Goal: Information Seeking & Learning: Learn about a topic

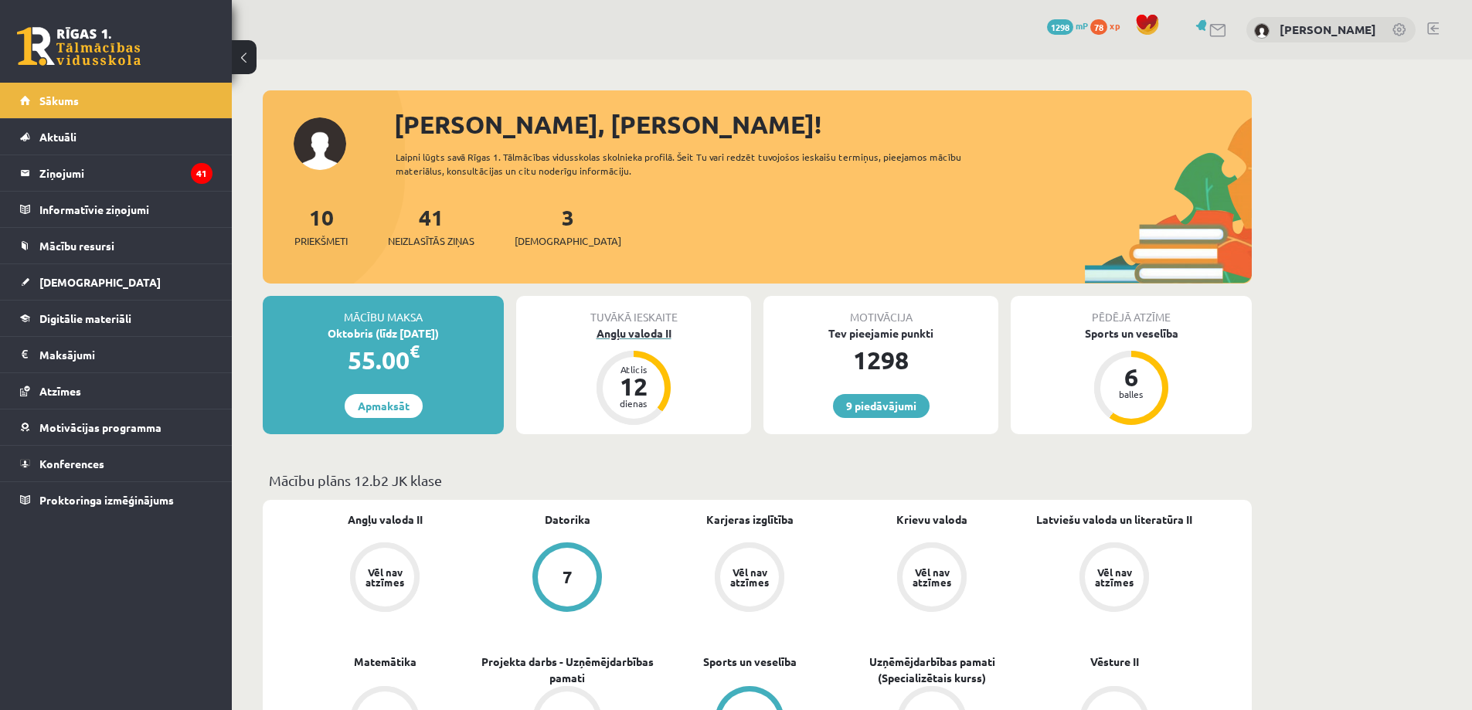
click at [664, 335] on div "Angļu valoda II" at bounding box center [633, 333] width 235 height 16
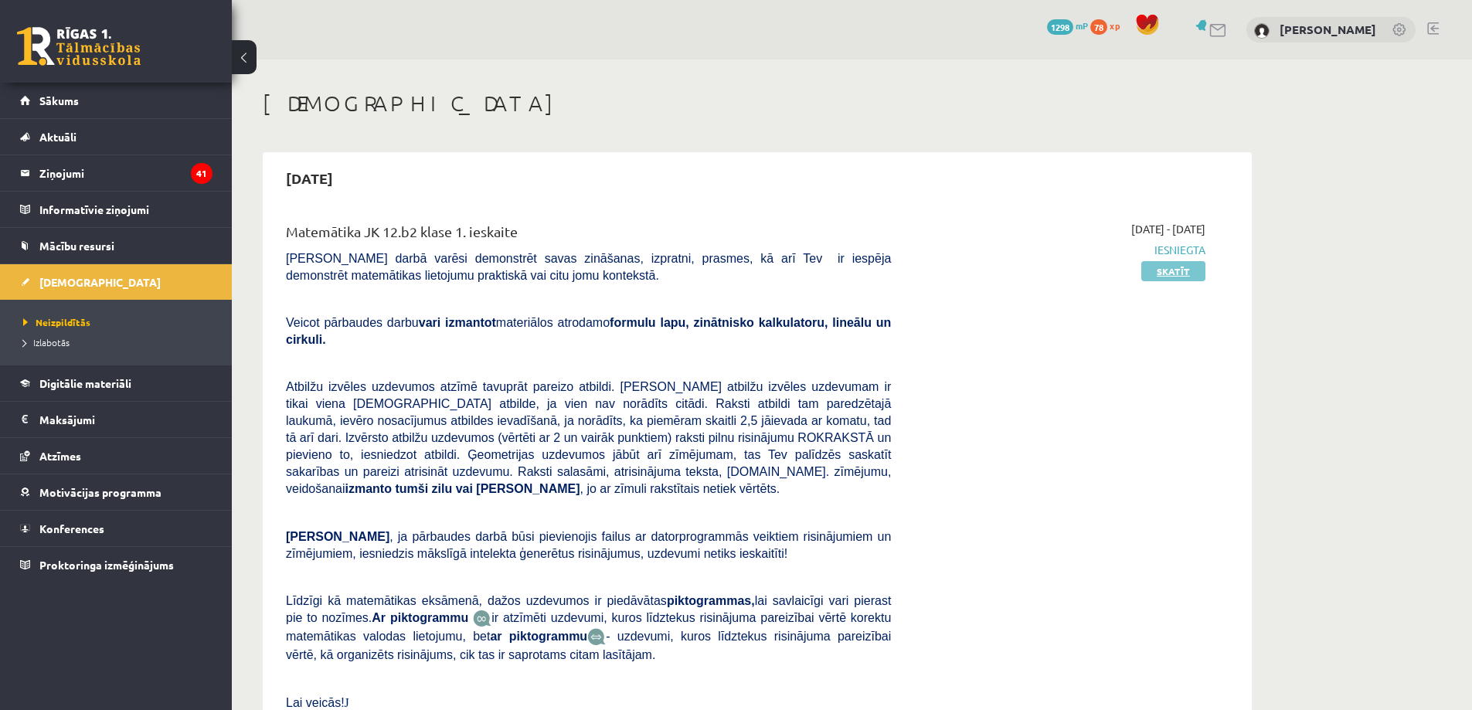
click at [1177, 272] on link "Skatīt" at bounding box center [1173, 271] width 64 height 20
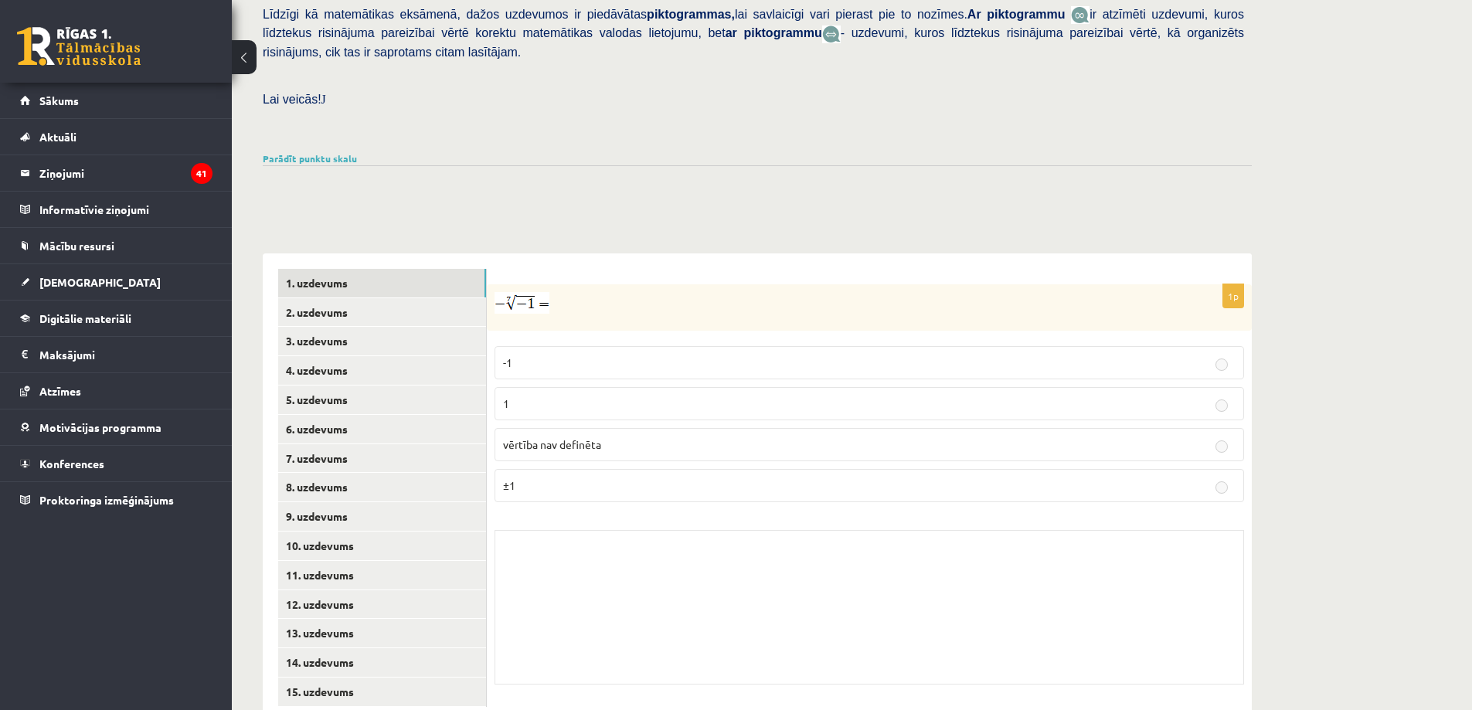
scroll to position [393, 0]
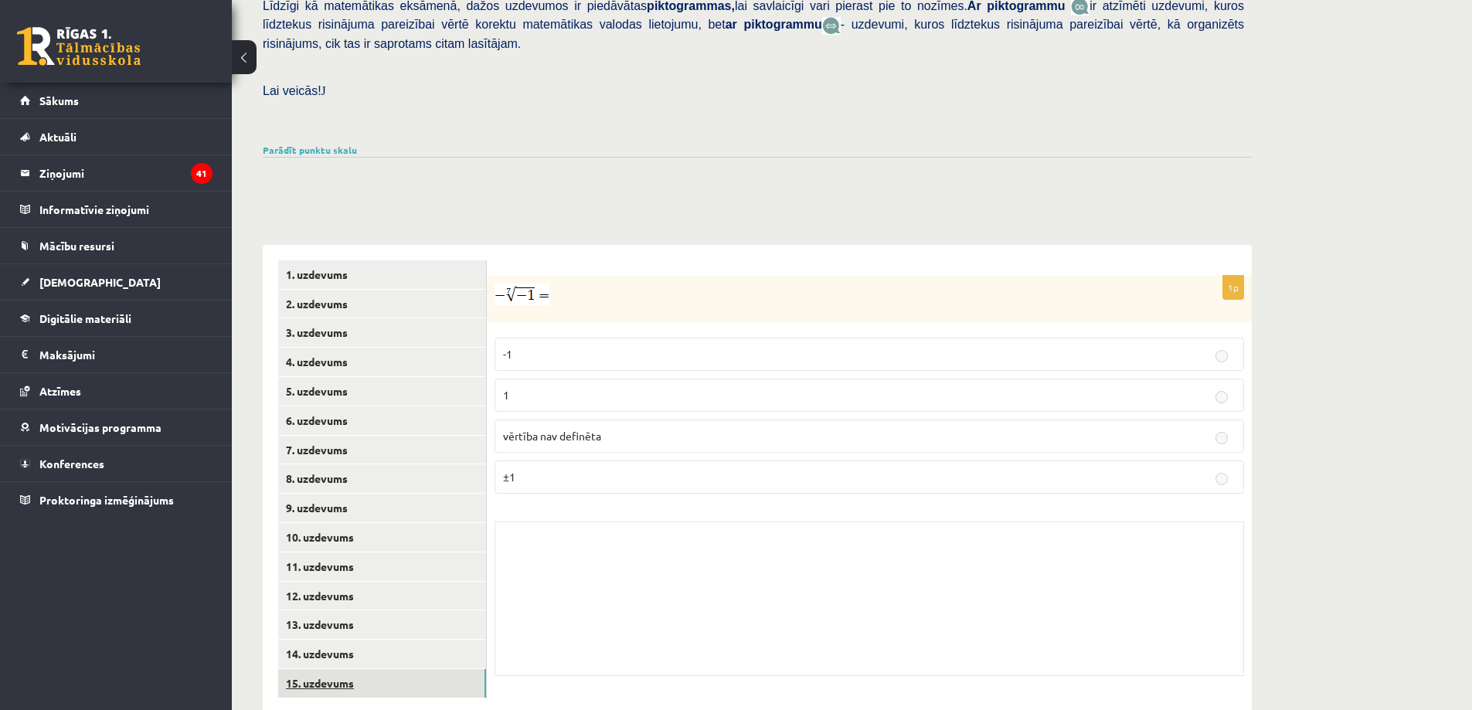
click at [355, 669] on link "15. uzdevums" at bounding box center [382, 683] width 208 height 29
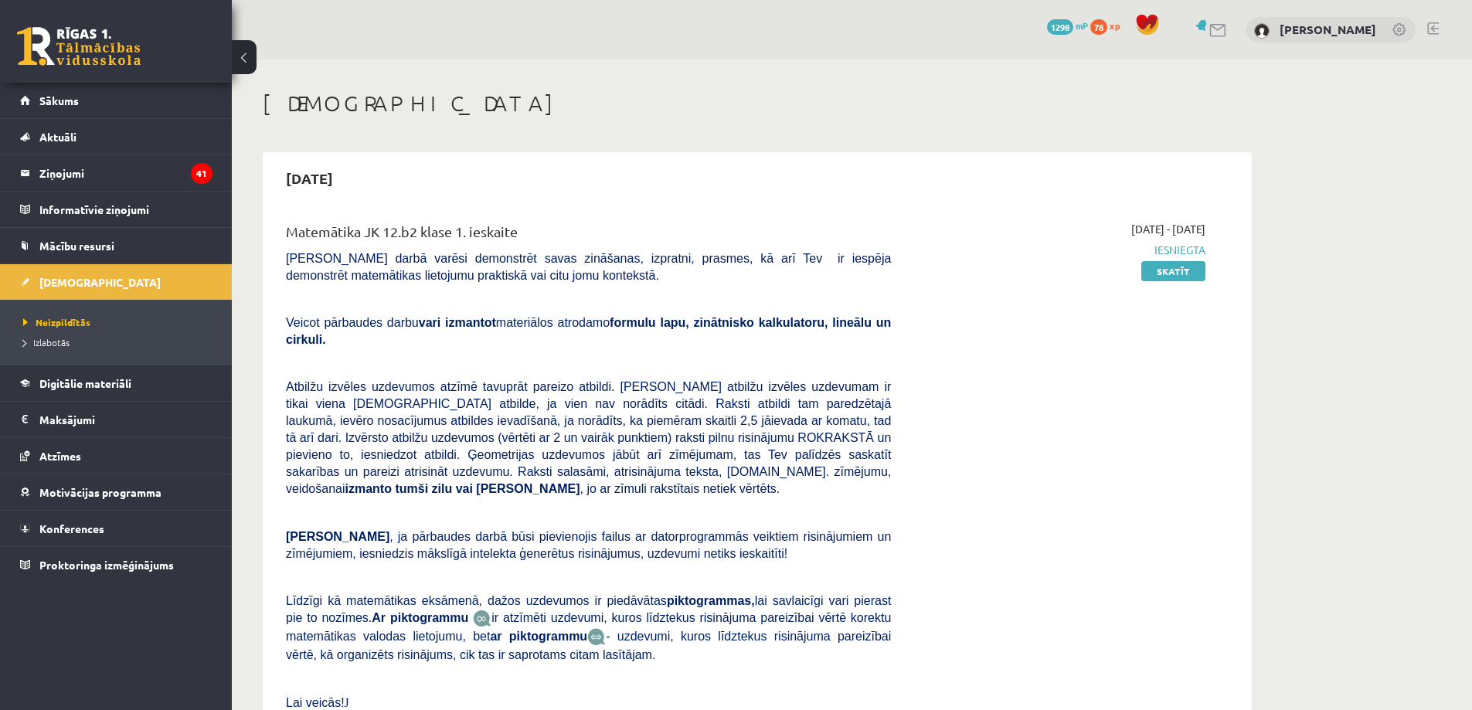
click at [1107, 23] on span "78" at bounding box center [1098, 26] width 17 height 15
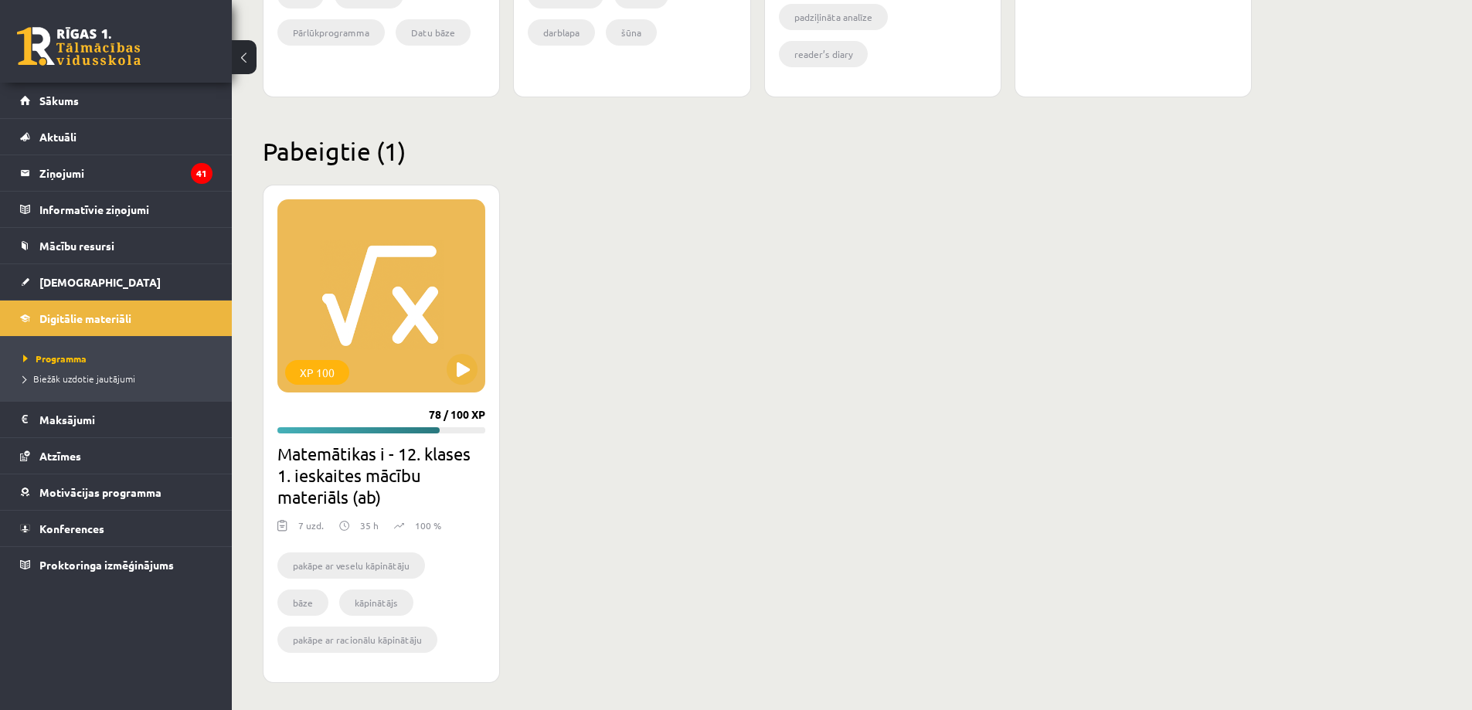
scroll to position [845, 0]
